Goal: Complete application form: Complete application form

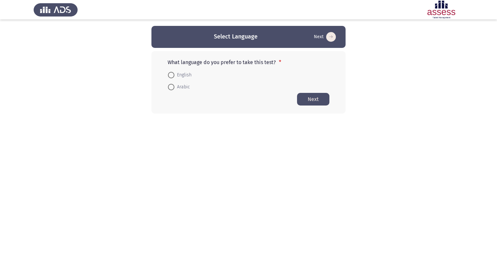
click at [174, 76] on span at bounding box center [171, 75] width 6 height 6
click at [174, 76] on input "English" at bounding box center [171, 75] width 6 height 6
radio input "true"
click at [310, 97] on button "Next" at bounding box center [313, 99] width 32 height 13
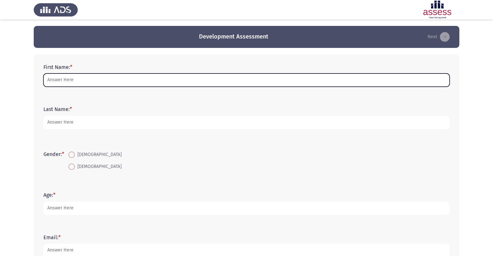
click at [98, 77] on input "First Name: *" at bounding box center [246, 80] width 406 height 13
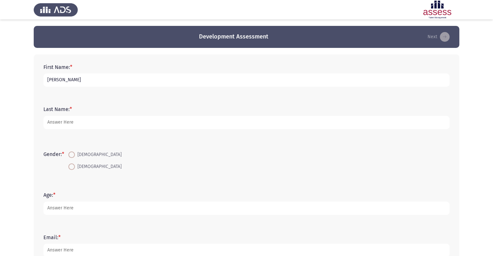
type input "[PERSON_NAME]"
type input "ElShafie"
click at [68, 152] on input "[DEMOGRAPHIC_DATA]" at bounding box center [71, 155] width 6 height 6
radio input "true"
click at [74, 166] on span at bounding box center [71, 167] width 6 height 6
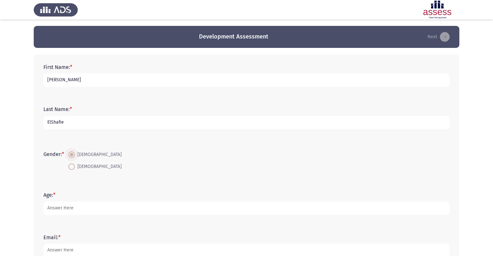
click at [74, 166] on input "[DEMOGRAPHIC_DATA]" at bounding box center [71, 167] width 6 height 6
radio input "true"
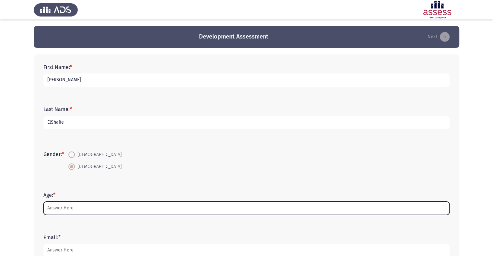
click at [69, 209] on input "Age: *" at bounding box center [246, 208] width 406 height 13
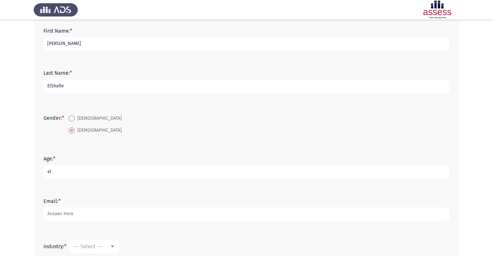
scroll to position [130, 0]
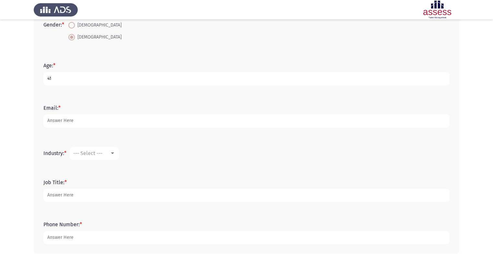
type input "41"
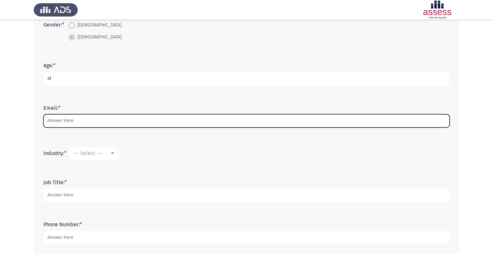
click at [108, 117] on input "Email: *" at bounding box center [246, 120] width 406 height 13
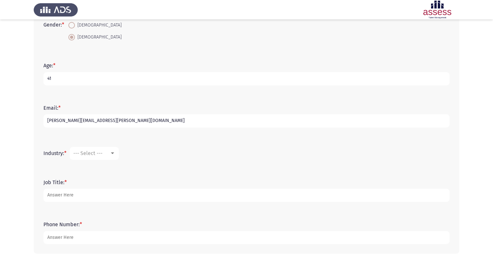
type input "[PERSON_NAME][EMAIL_ADDRESS][PERSON_NAME][DOMAIN_NAME]"
click at [101, 159] on mat-select "--- Select ---" at bounding box center [94, 153] width 49 height 13
click at [102, 156] on span "--- Select ---" at bounding box center [87, 153] width 29 height 6
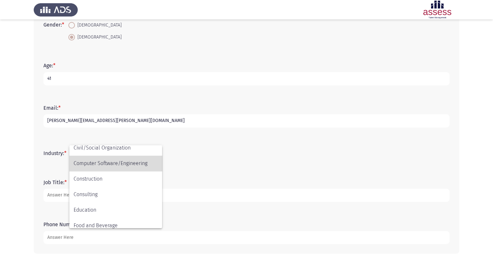
click at [112, 163] on span "Computer Software/Engineering" at bounding box center [116, 164] width 84 height 16
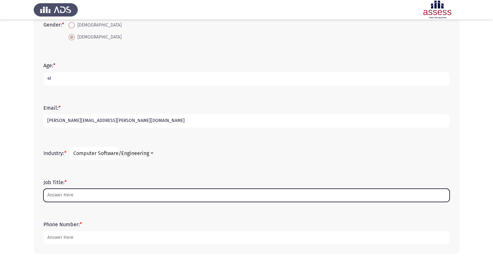
click at [62, 195] on input "Job Title: *" at bounding box center [246, 195] width 406 height 13
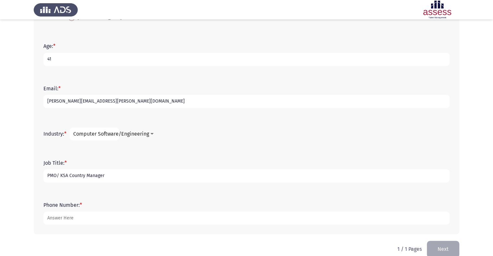
scroll to position [159, 0]
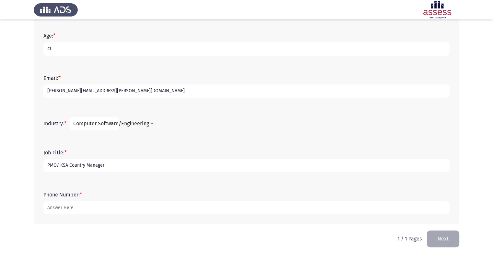
type input "PMO/ KSA Country Manager"
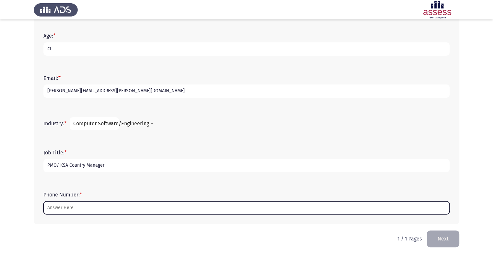
click at [91, 206] on input "Phone Number: *" at bounding box center [246, 207] width 406 height 13
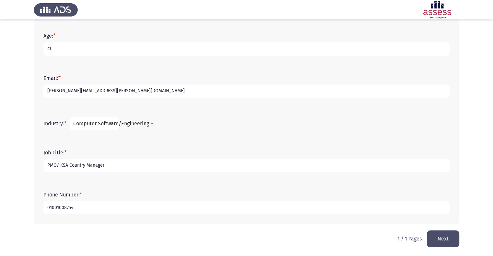
type input "01001008754"
click at [446, 238] on button "Next" at bounding box center [443, 239] width 32 height 17
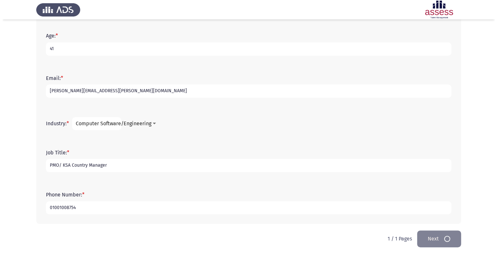
scroll to position [0, 0]
